Goal: Task Accomplishment & Management: Manage account settings

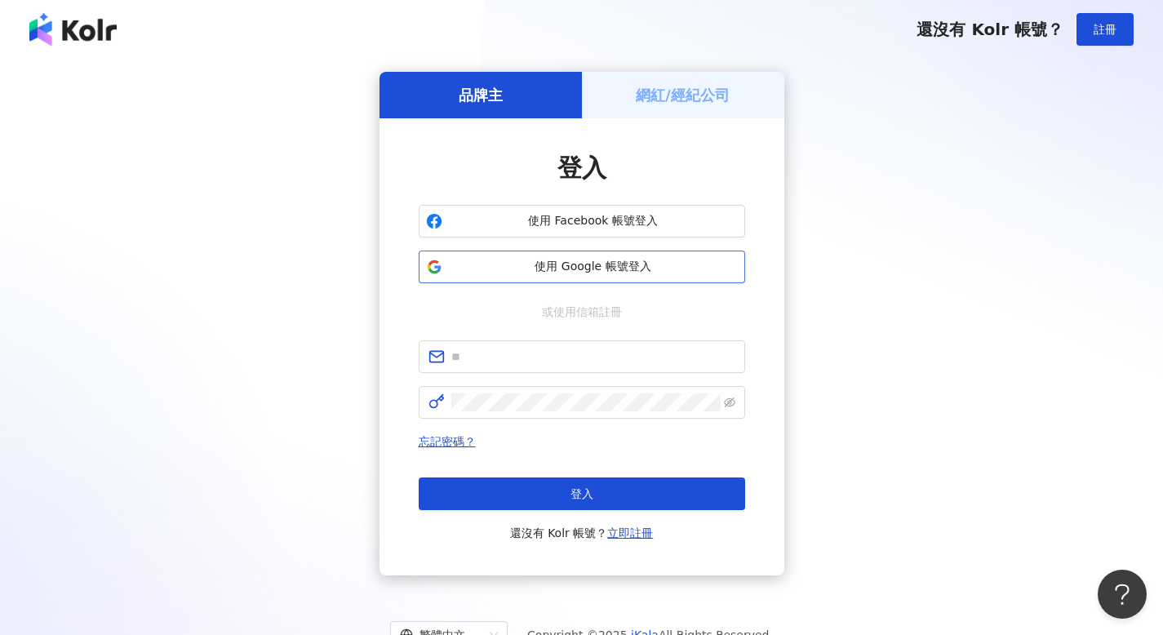
click at [616, 259] on span "使用 Google 帳號登入" at bounding box center [593, 267] width 289 height 16
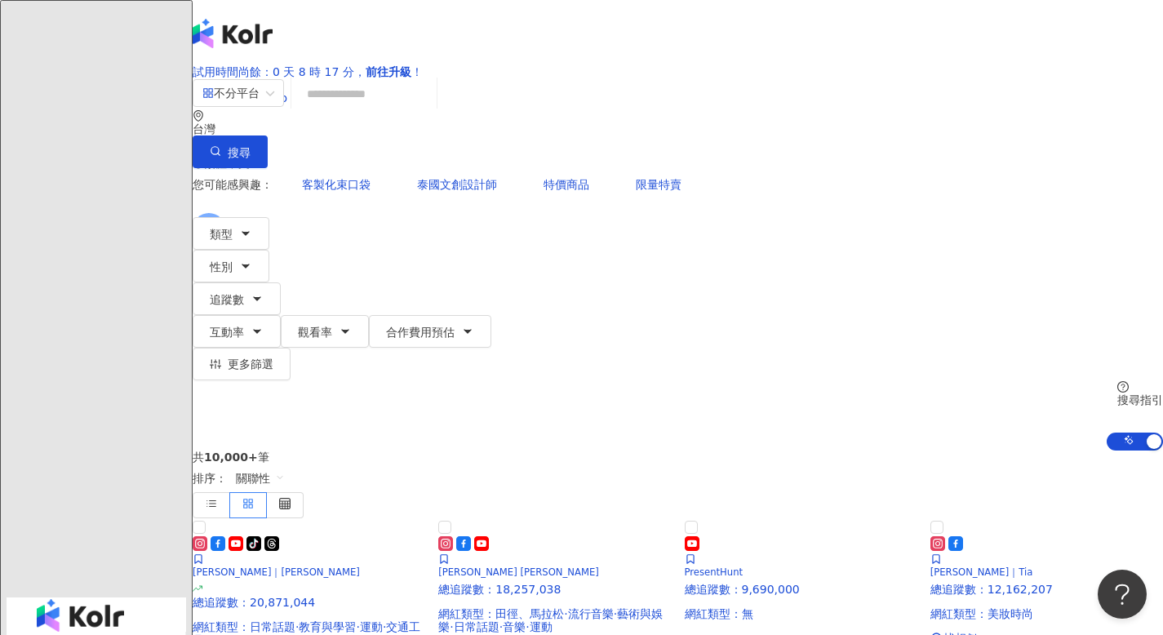
click at [237, 223] on icon at bounding box center [230, 228] width 11 height 11
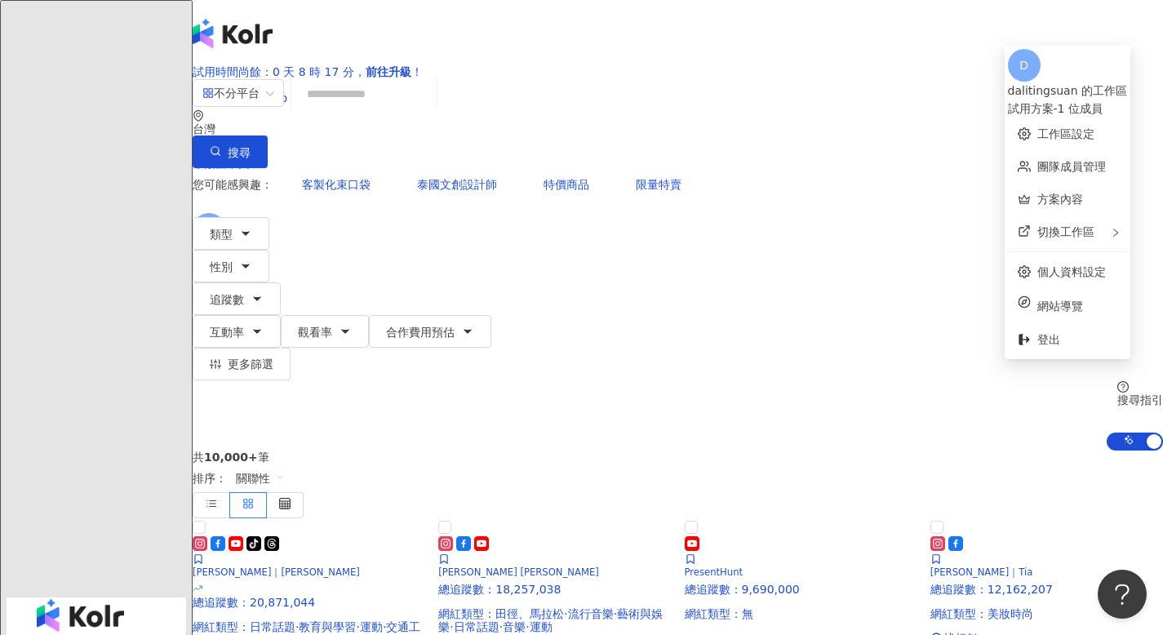
click at [1073, 100] on div "試用方案 - 1 位成員" at bounding box center [1067, 109] width 119 height 18
click at [1038, 129] on link "工作區設定" at bounding box center [1066, 133] width 57 height 13
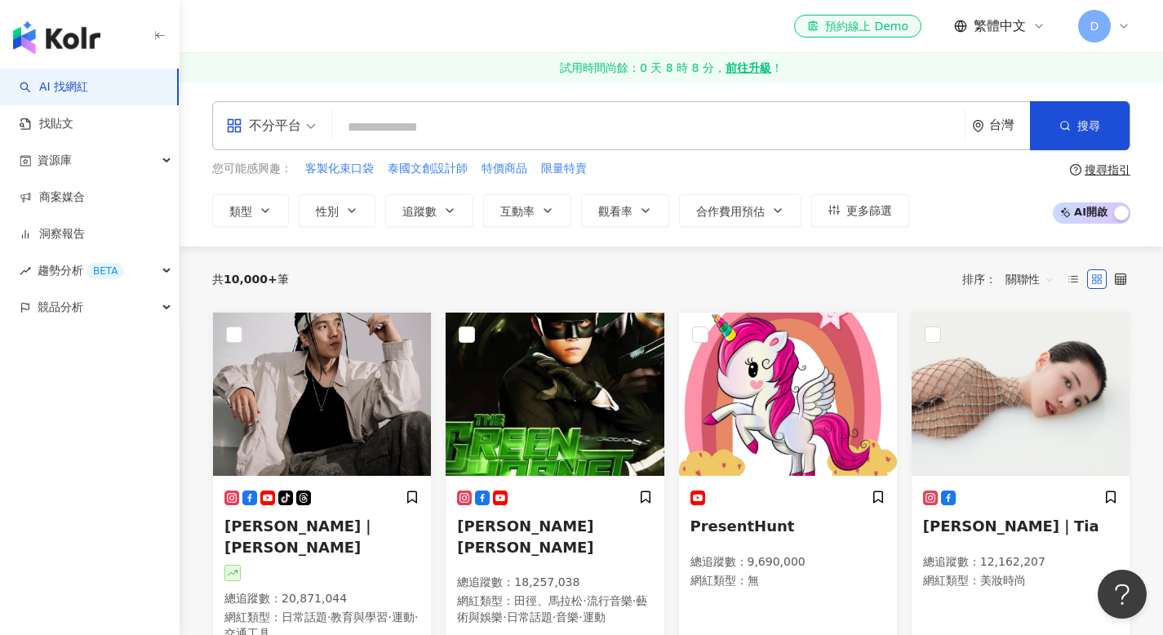
click at [1126, 29] on icon at bounding box center [1124, 26] width 13 height 13
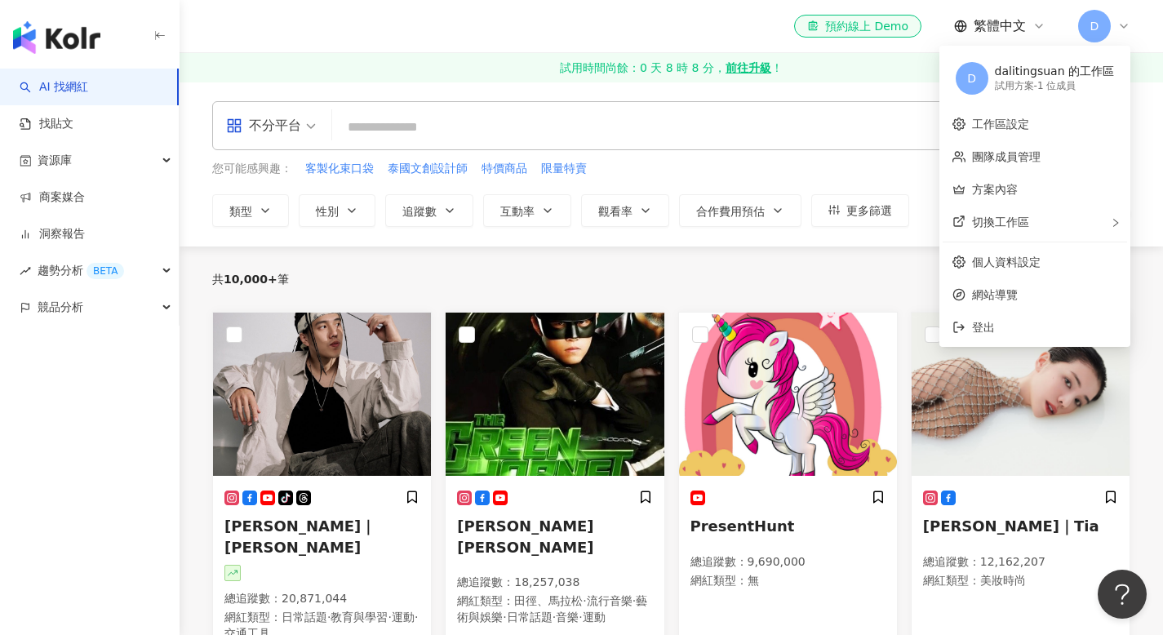
click at [490, 281] on div "共 10,000+ 筆 排序： 關聯性" at bounding box center [671, 279] width 918 height 26
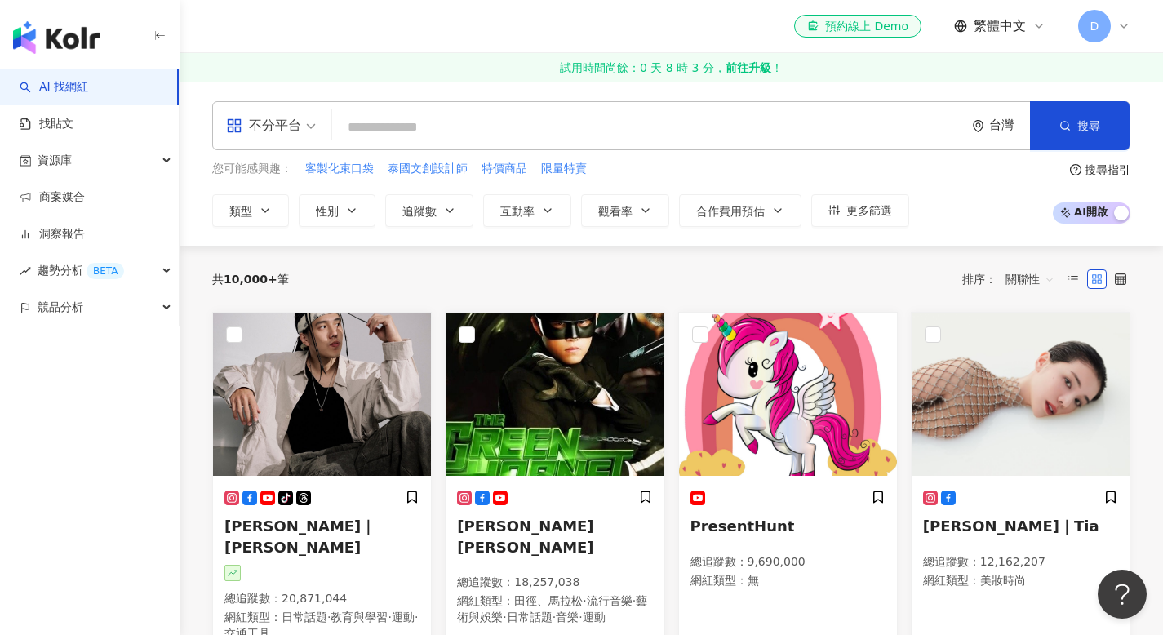
click at [1132, 28] on div "el-icon-cs 預約線上 Demo 繁體中文 D" at bounding box center [672, 26] width 984 height 52
click at [1124, 27] on icon at bounding box center [1124, 25] width 7 height 3
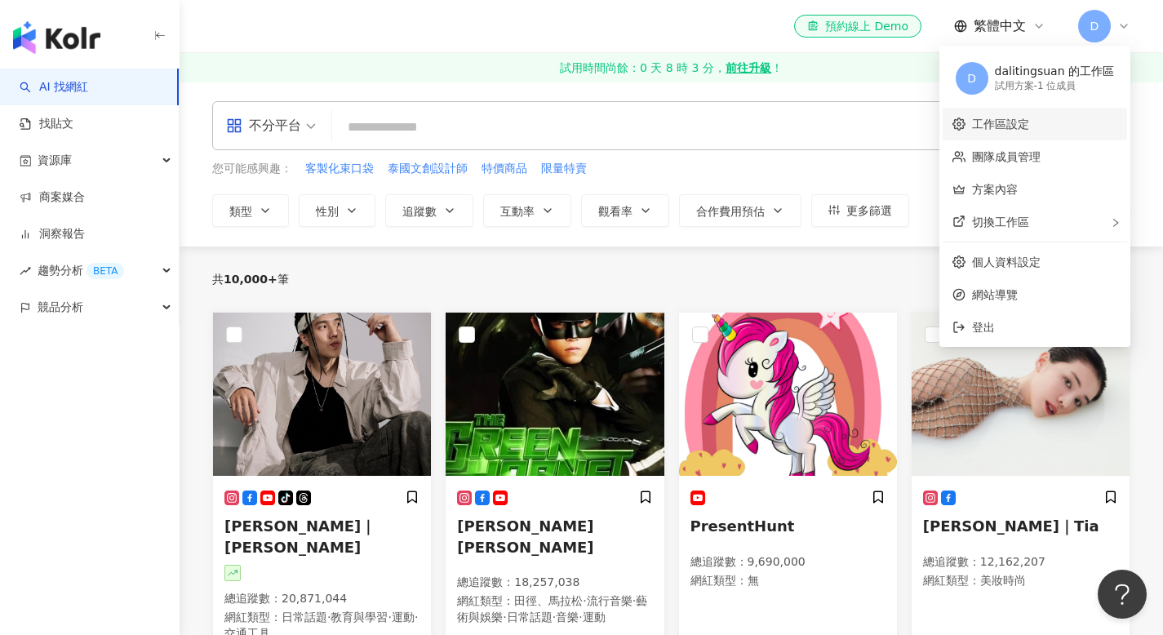
click at [1029, 118] on link "工作區設定" at bounding box center [1000, 124] width 57 height 13
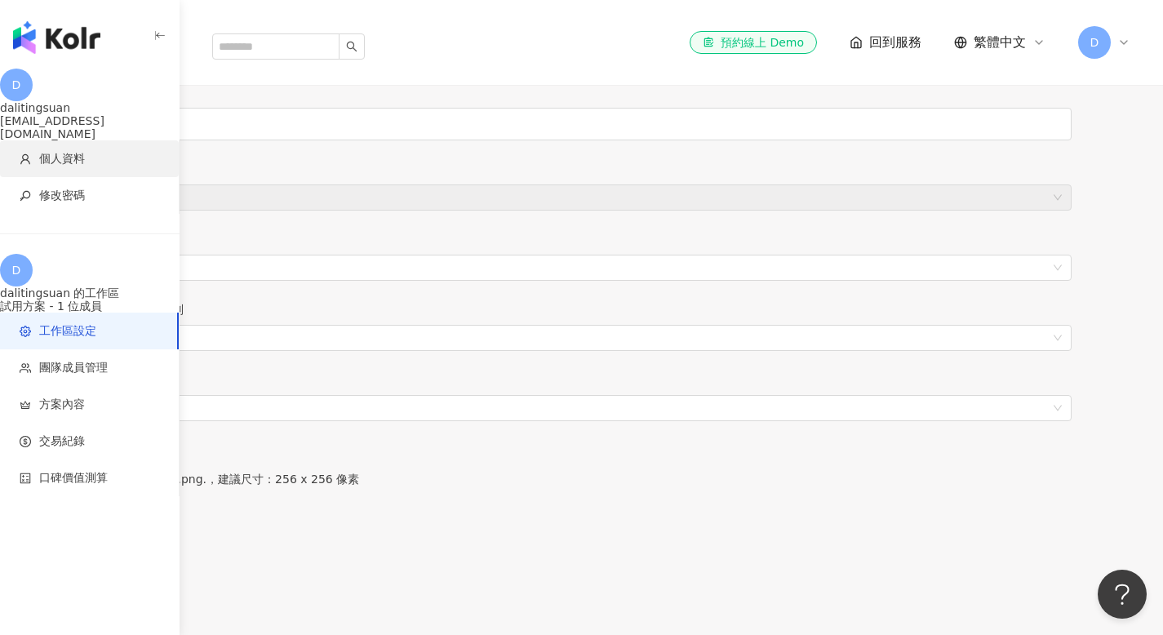
click at [84, 151] on span "個人資料" at bounding box center [62, 159] width 46 height 16
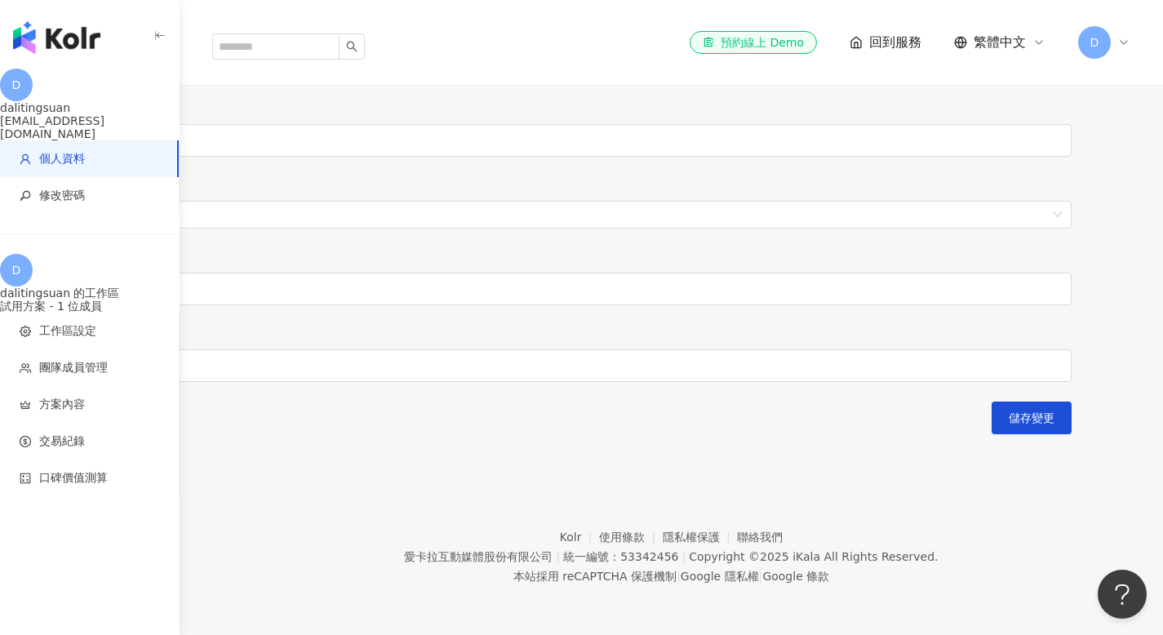
scroll to position [497, 0]
click at [344, 80] on input "******" at bounding box center [582, 63] width 980 height 33
click at [237, 282] on div "**********" at bounding box center [582, 11] width 980 height 847
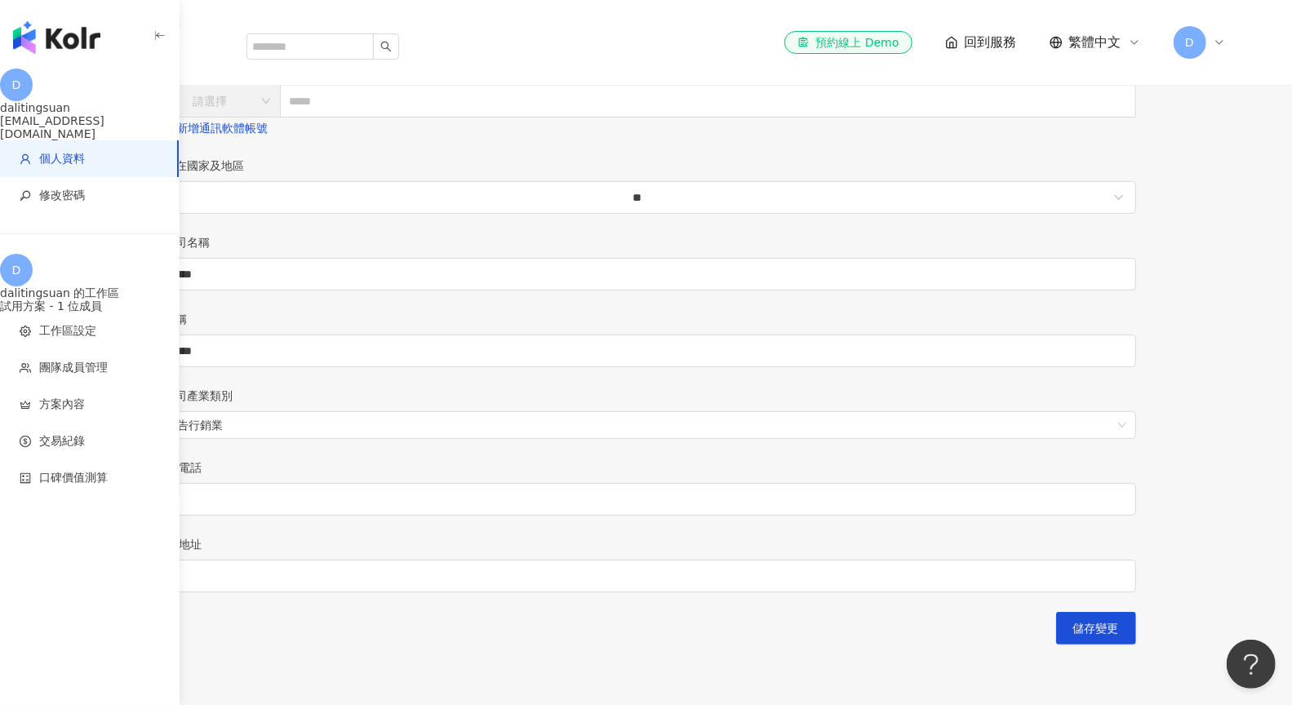
scroll to position [0, 0]
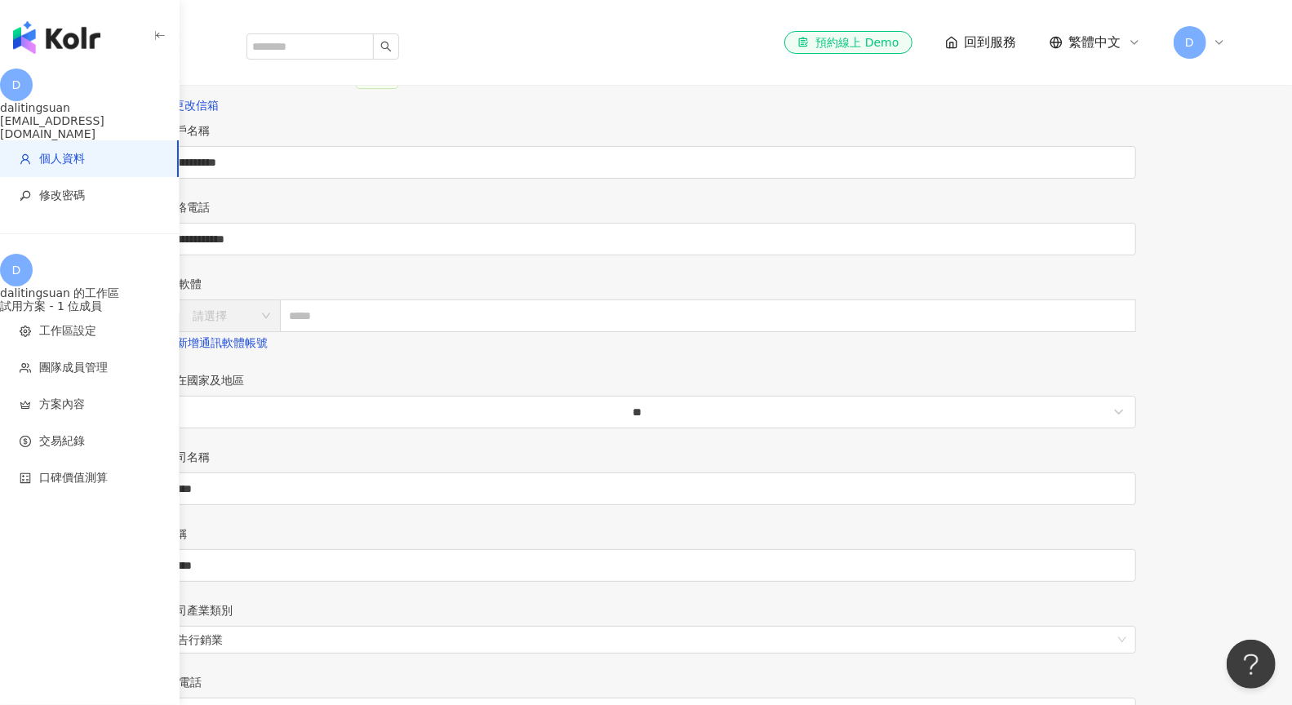
click at [1163, 26] on div "D" at bounding box center [1200, 42] width 52 height 33
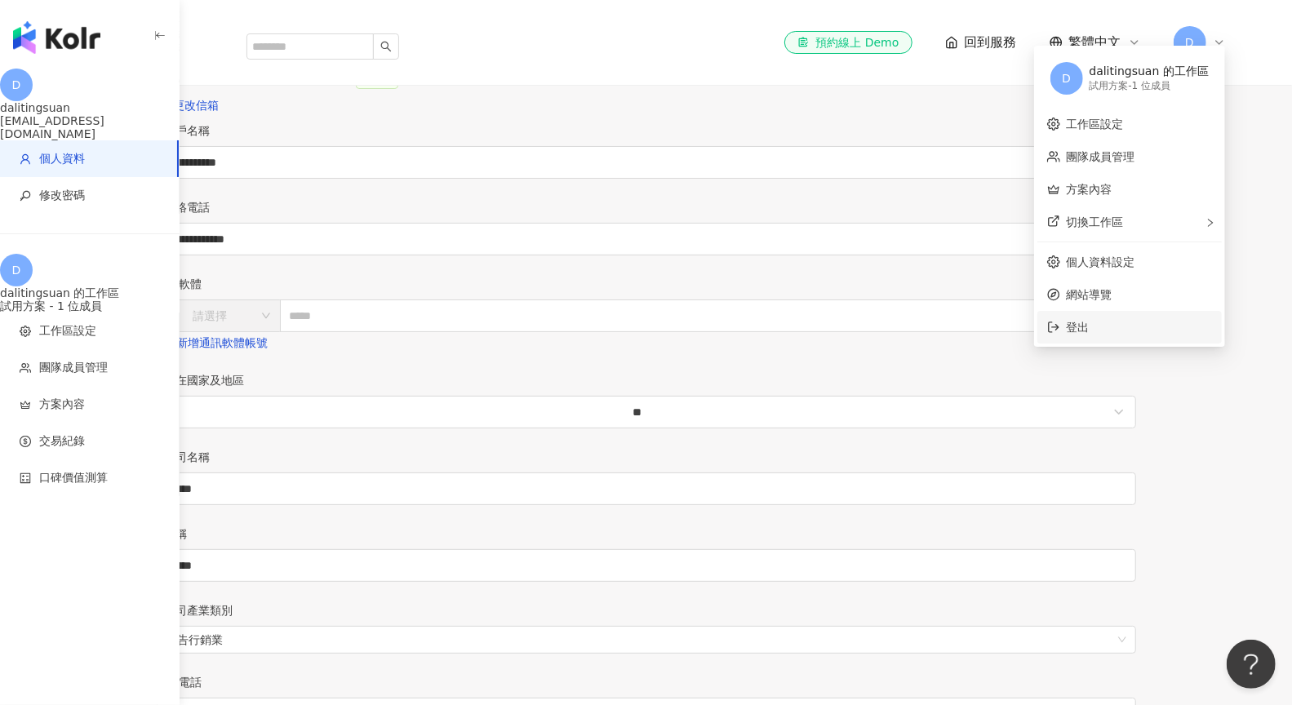
click at [1118, 340] on li "登出" at bounding box center [1130, 327] width 185 height 33
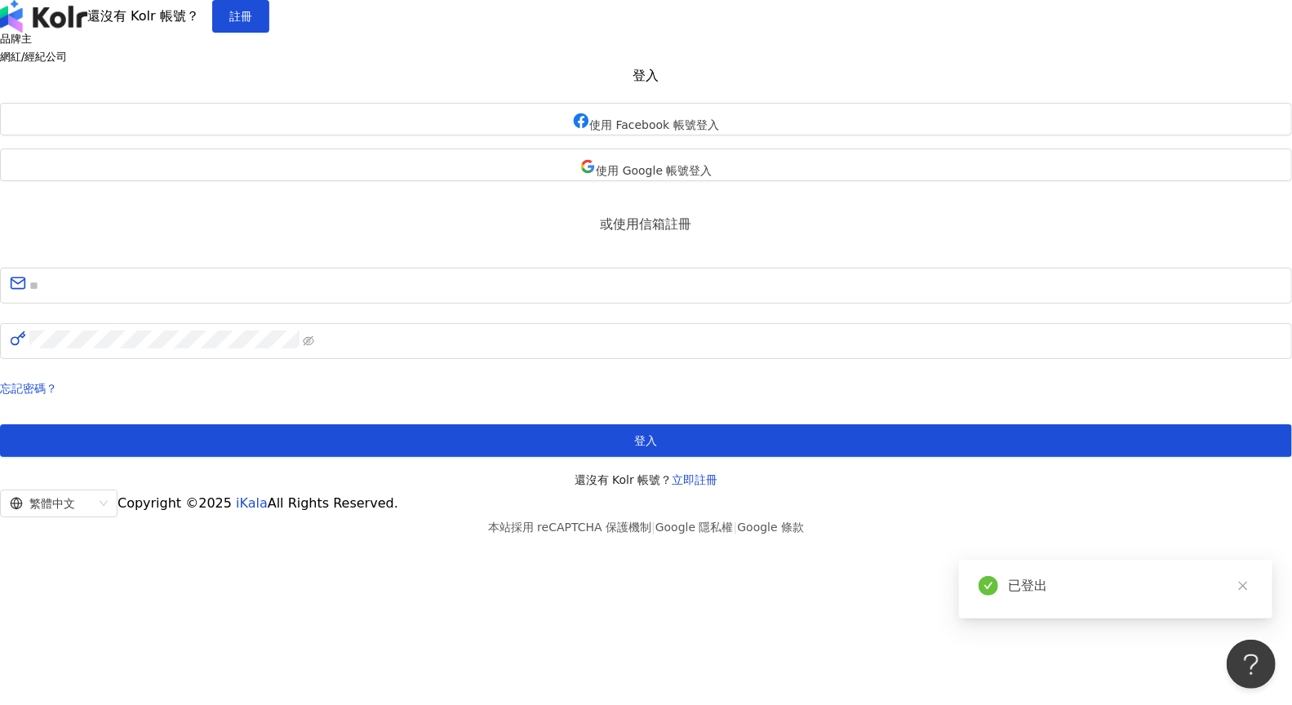
click at [940, 252] on div "品牌主 網紅/經紀公司 登入 使用 Facebook 帳號登入 使用 Google 帳號登入 或使用信箱註冊 忘記密碼？ 登入 還沒有 Kolr 帳號？ 立即…" at bounding box center [646, 261] width 1292 height 456
click at [45, 33] on div "還沒有 Kolr 帳號？ 註冊" at bounding box center [646, 16] width 1292 height 33
click at [87, 26] on img at bounding box center [43, 16] width 87 height 33
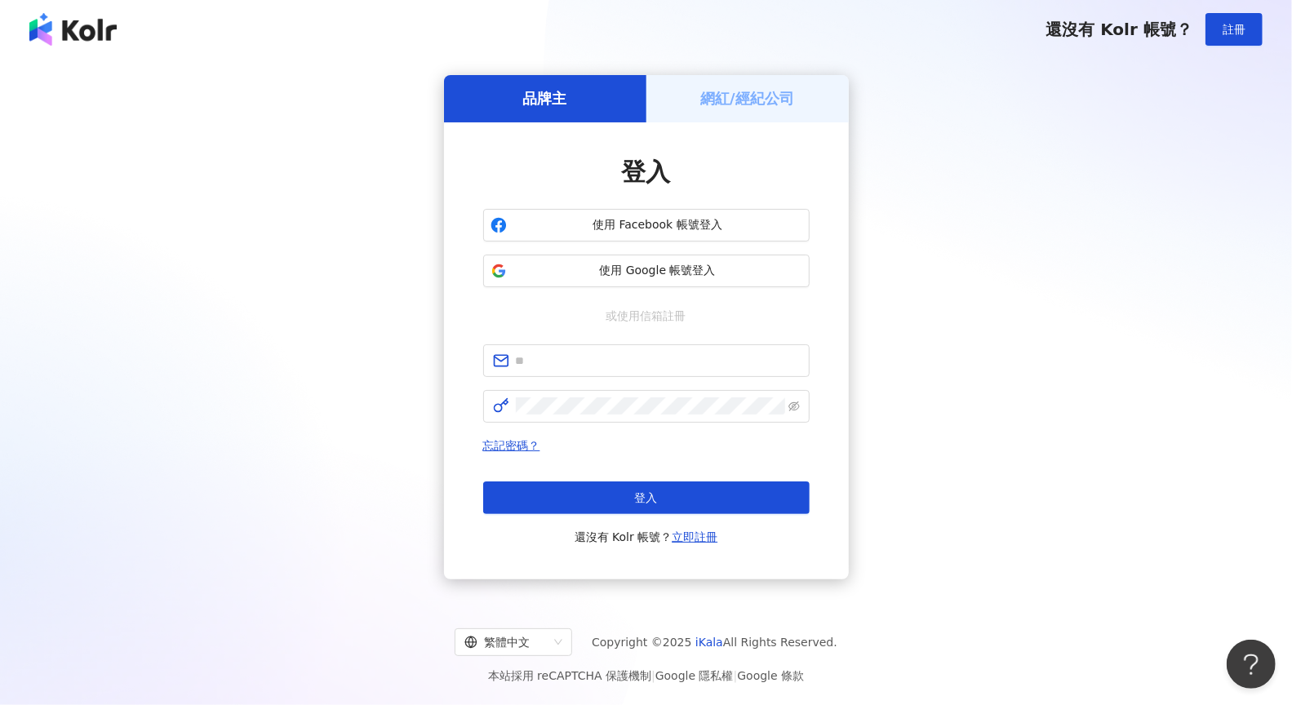
click at [106, 51] on div "還沒有 Kolr 帳號？ 註冊" at bounding box center [646, 29] width 1292 height 59
click at [103, 29] on img at bounding box center [72, 29] width 87 height 33
click at [73, 49] on div "還沒有 Kolr 帳號？ 註冊" at bounding box center [646, 29] width 1292 height 59
click at [86, 34] on img at bounding box center [72, 29] width 87 height 33
click at [98, 39] on img at bounding box center [72, 29] width 87 height 33
